Goal: Find specific page/section

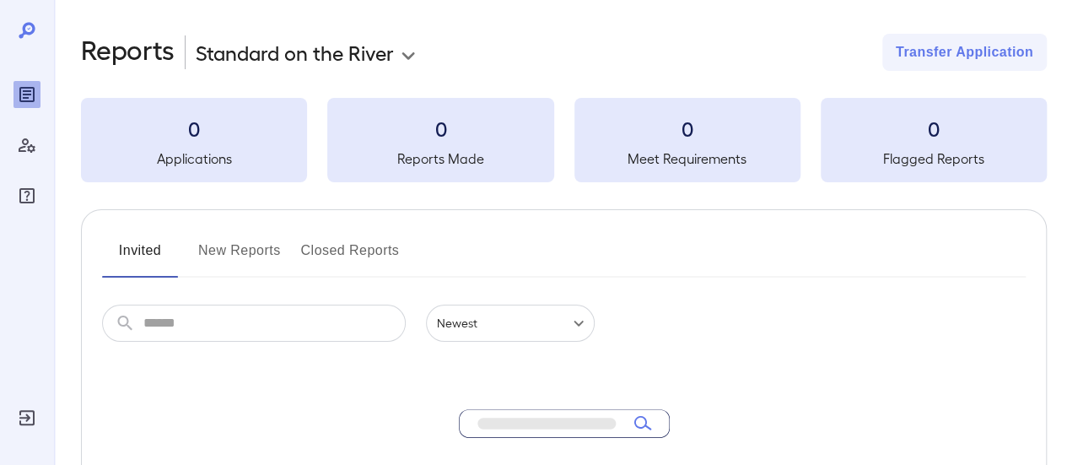
click at [240, 302] on div "Invited New Reports Closed Reports ​ ​ Newest ****** No matching results found.…" at bounding box center [564, 463] width 966 height 509
click at [236, 319] on input "text" at bounding box center [274, 323] width 262 height 37
click at [246, 242] on button "New Reports" at bounding box center [239, 257] width 83 height 40
click at [152, 248] on button "Invited" at bounding box center [140, 257] width 76 height 40
